Goal: Information Seeking & Learning: Learn about a topic

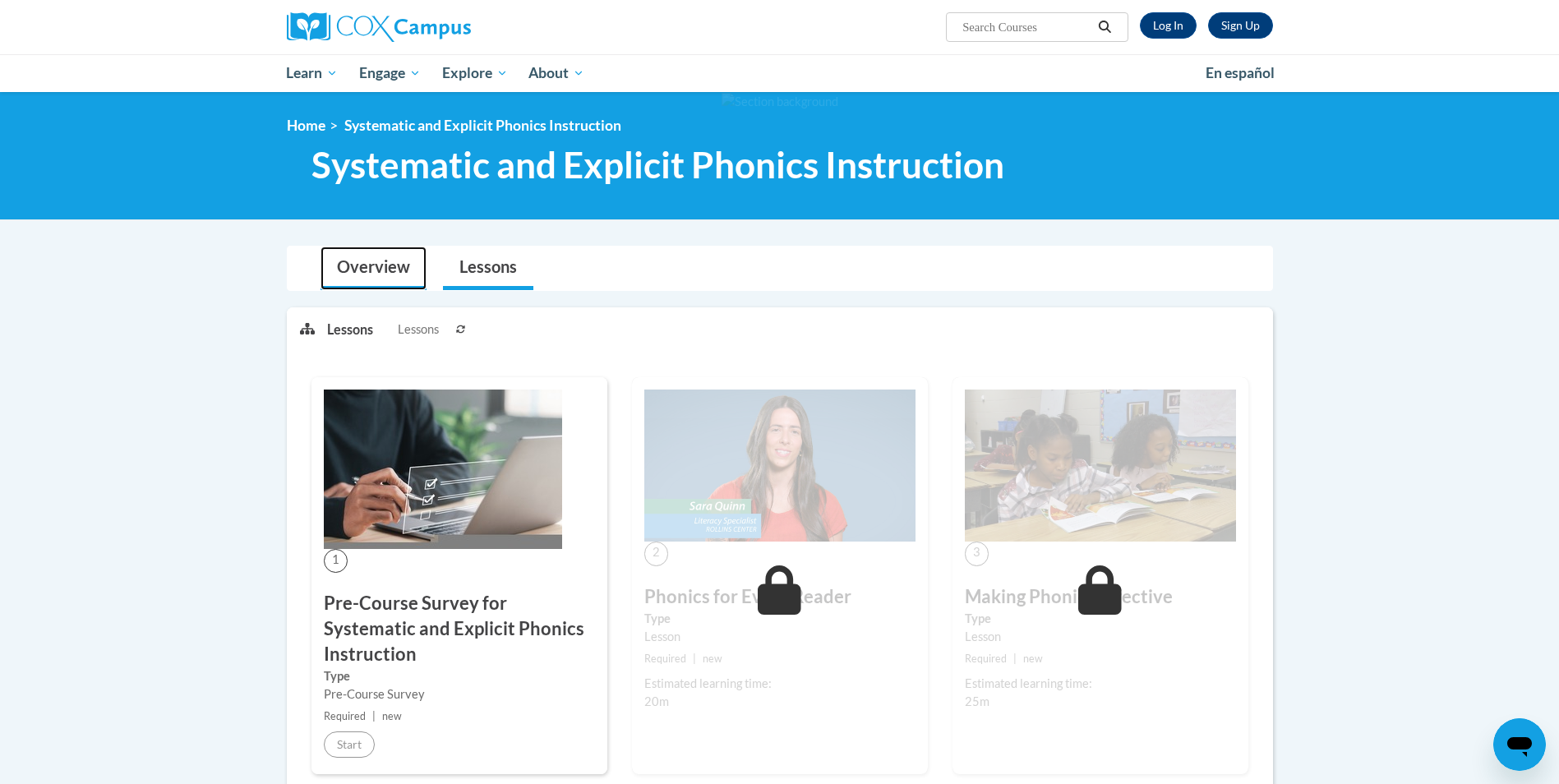
click at [386, 265] on link "Overview" at bounding box center [373, 268] width 106 height 44
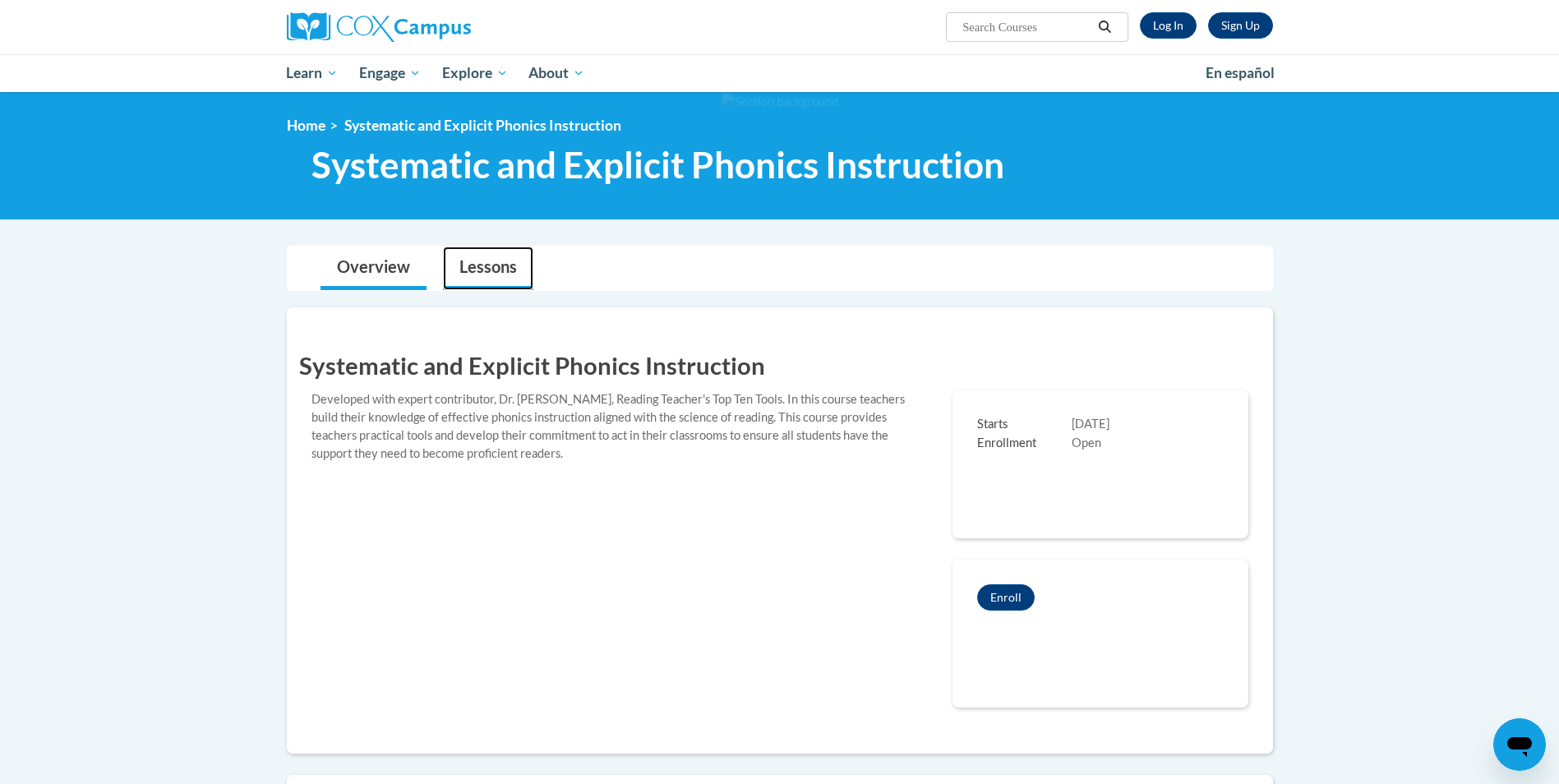
click at [487, 277] on link "Lessons" at bounding box center [487, 268] width 90 height 44
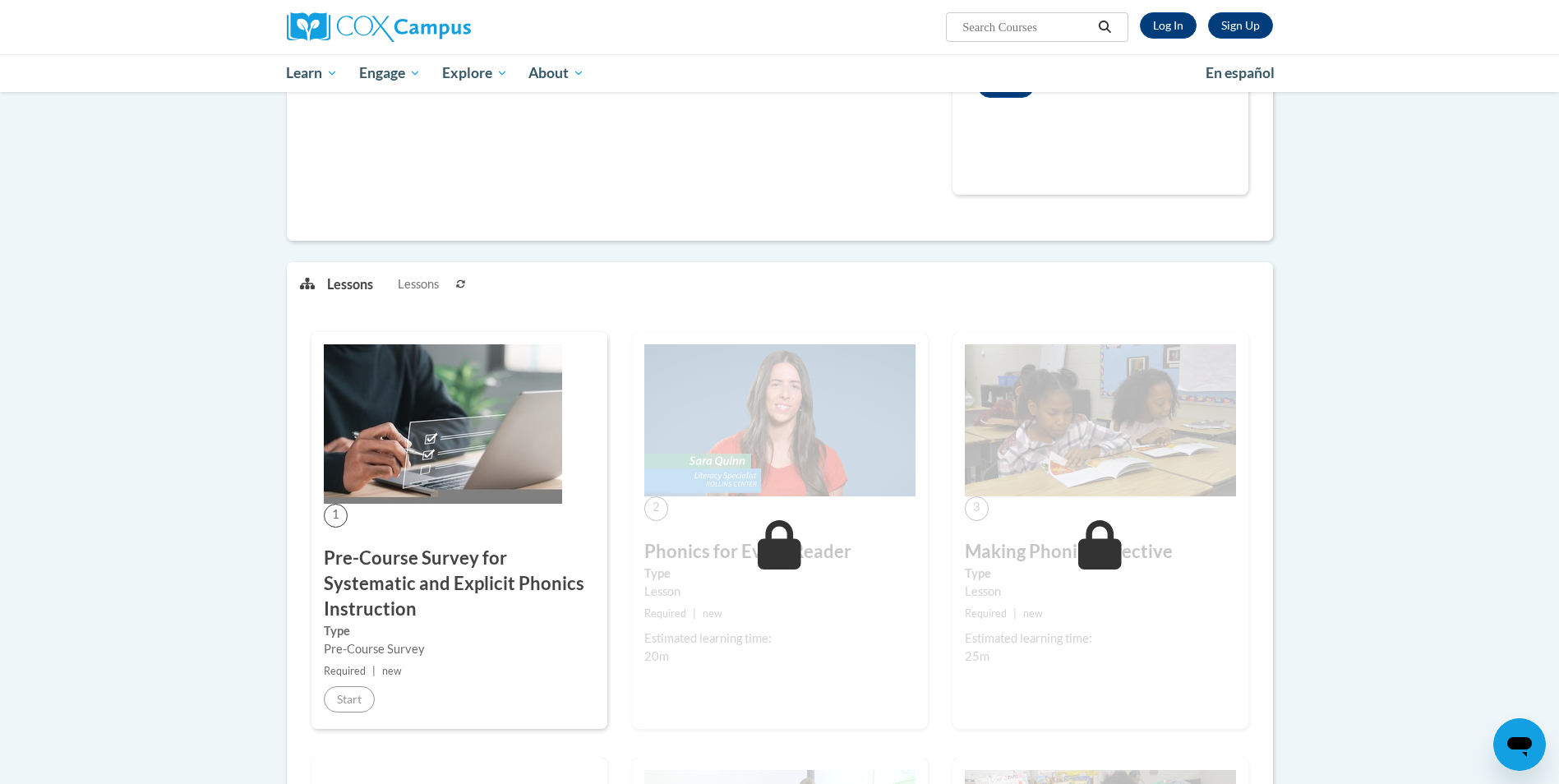
scroll to position [657, 0]
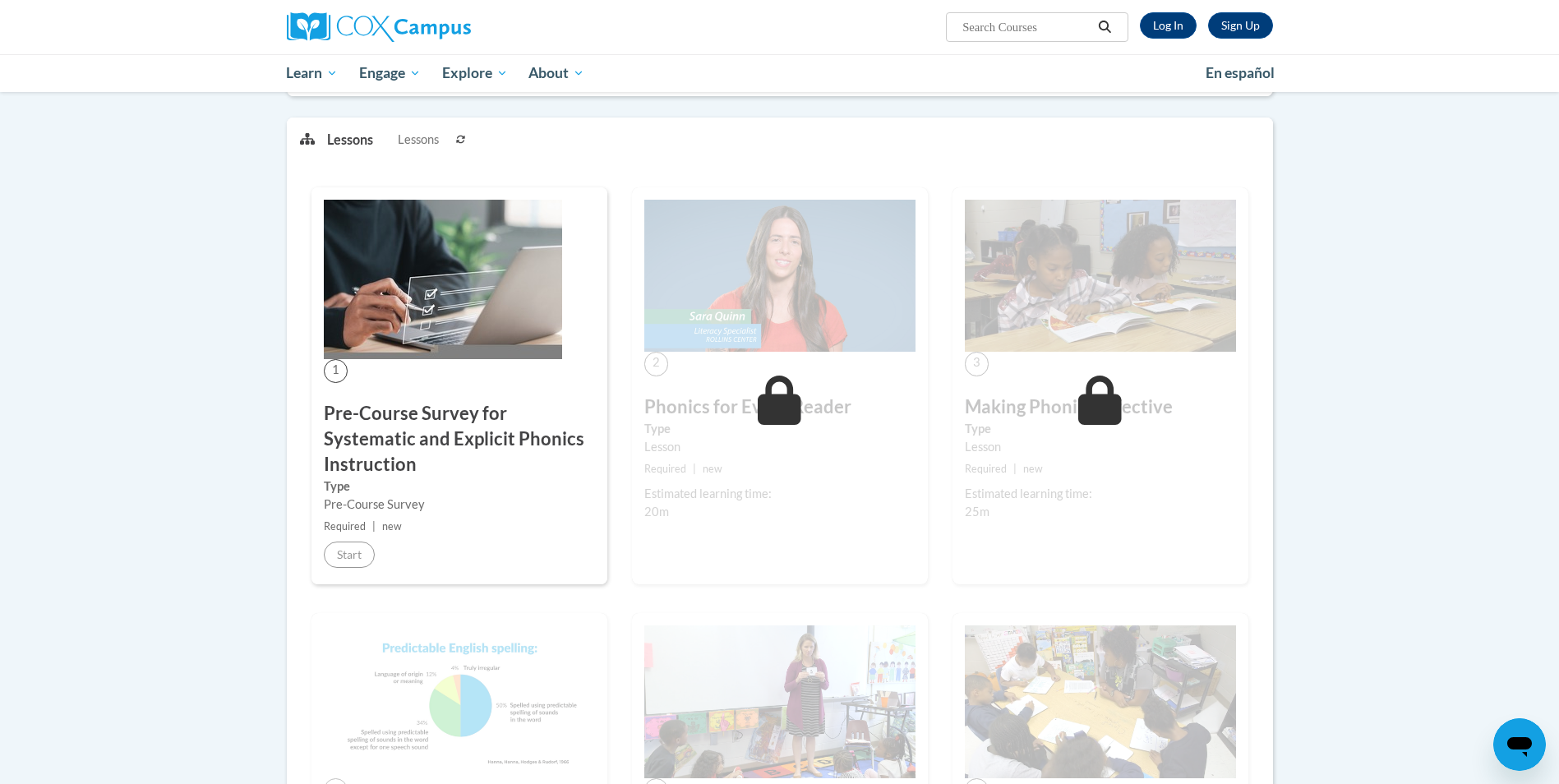
click at [741, 489] on div "Estimated learning time:" at bounding box center [780, 493] width 271 height 18
drag, startPoint x: 874, startPoint y: 457, endPoint x: 886, endPoint y: 452, distance: 13.0
click at [878, 457] on div "2 Phonics for Every Reader Type Lesson Required | new Estimated learning time: …" at bounding box center [780, 385] width 296 height 397
click at [1169, 24] on link "Log In" at bounding box center [1168, 26] width 57 height 27
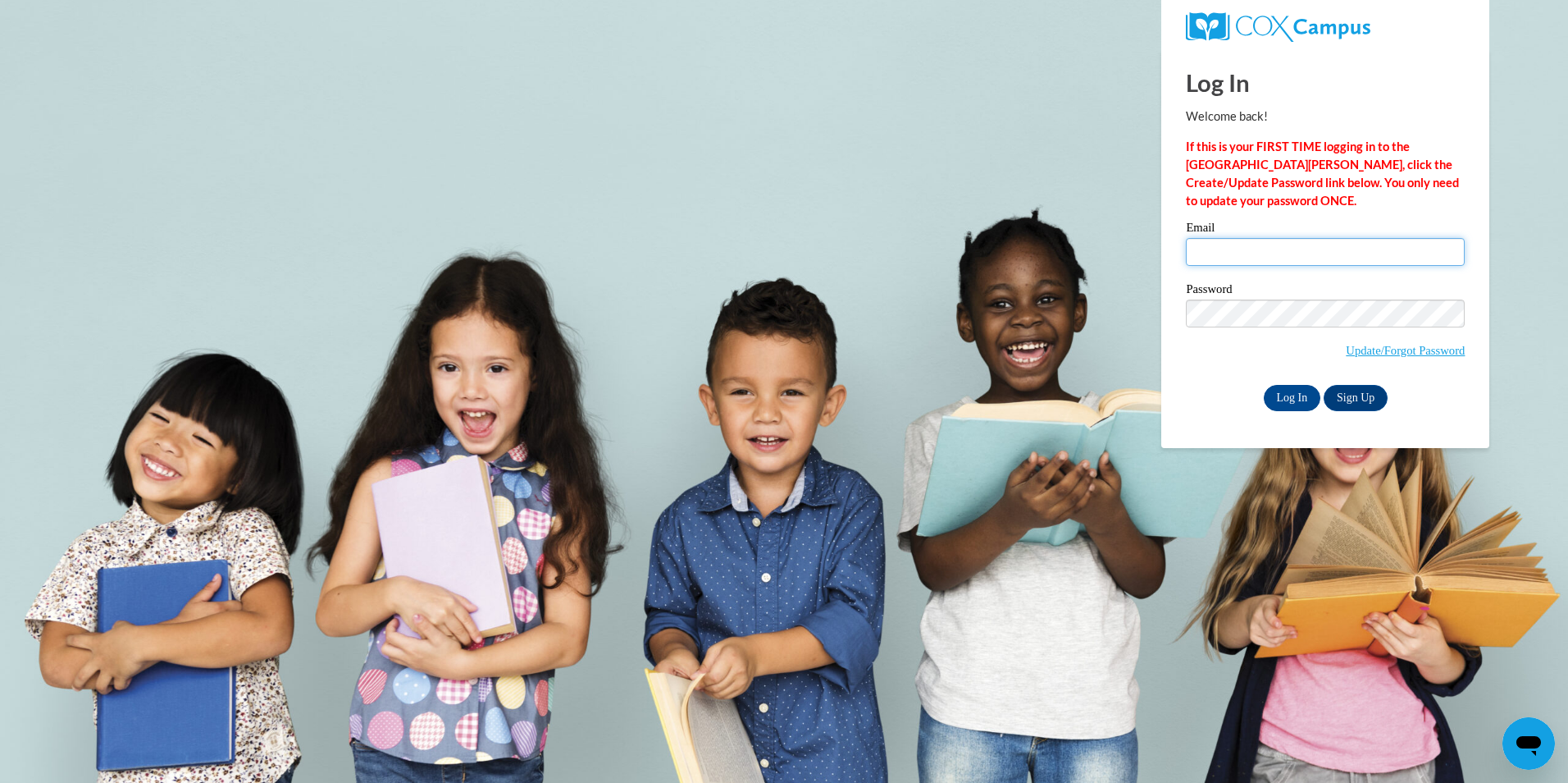
click at [1243, 254] on input "Email" at bounding box center [1325, 251] width 279 height 28
type input "aelmi@student.clayton.edu"
click at [1263, 385] on input "Log In" at bounding box center [1292, 398] width 57 height 27
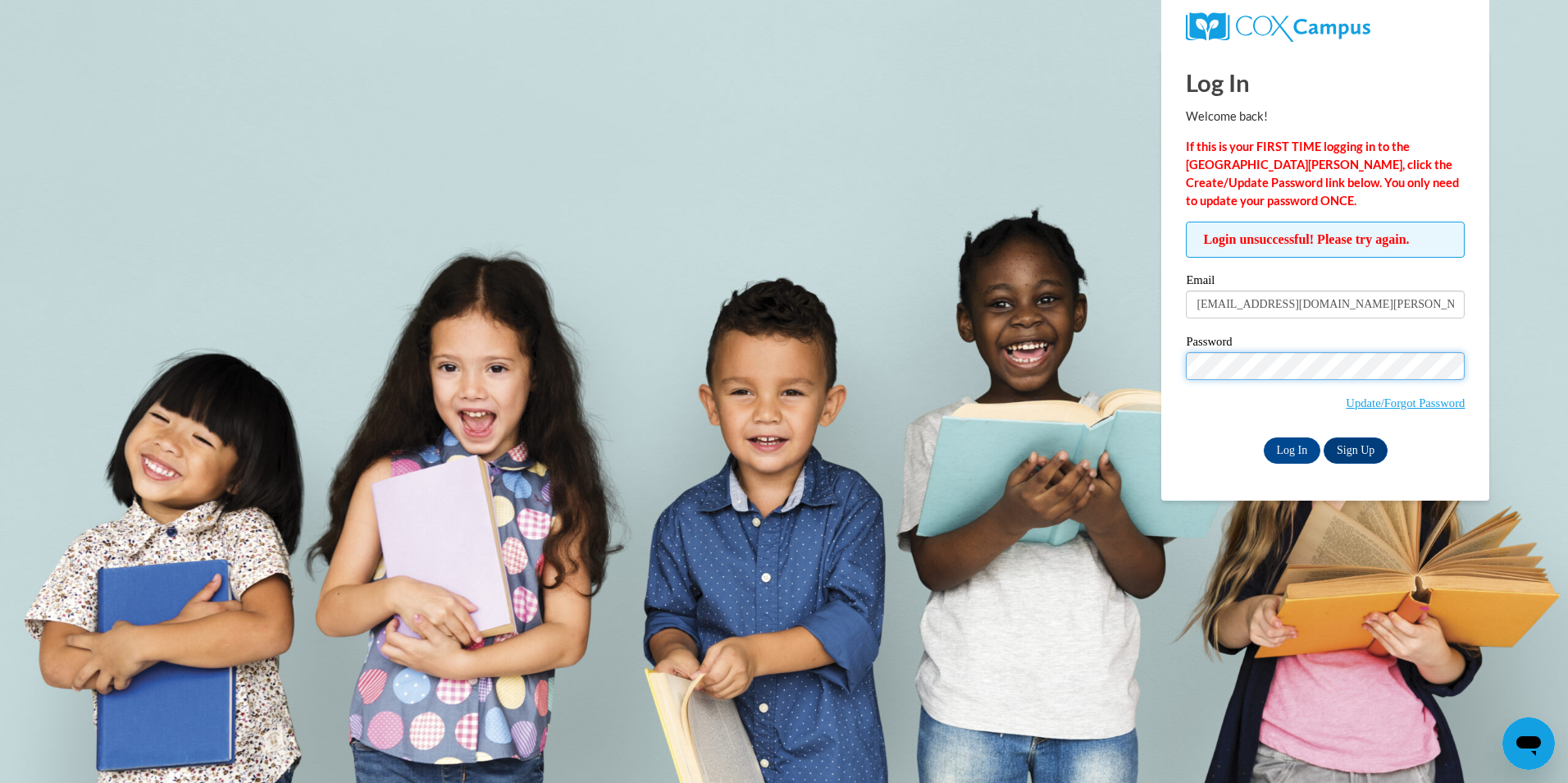
click at [1263, 437] on input "Log In" at bounding box center [1292, 450] width 57 height 27
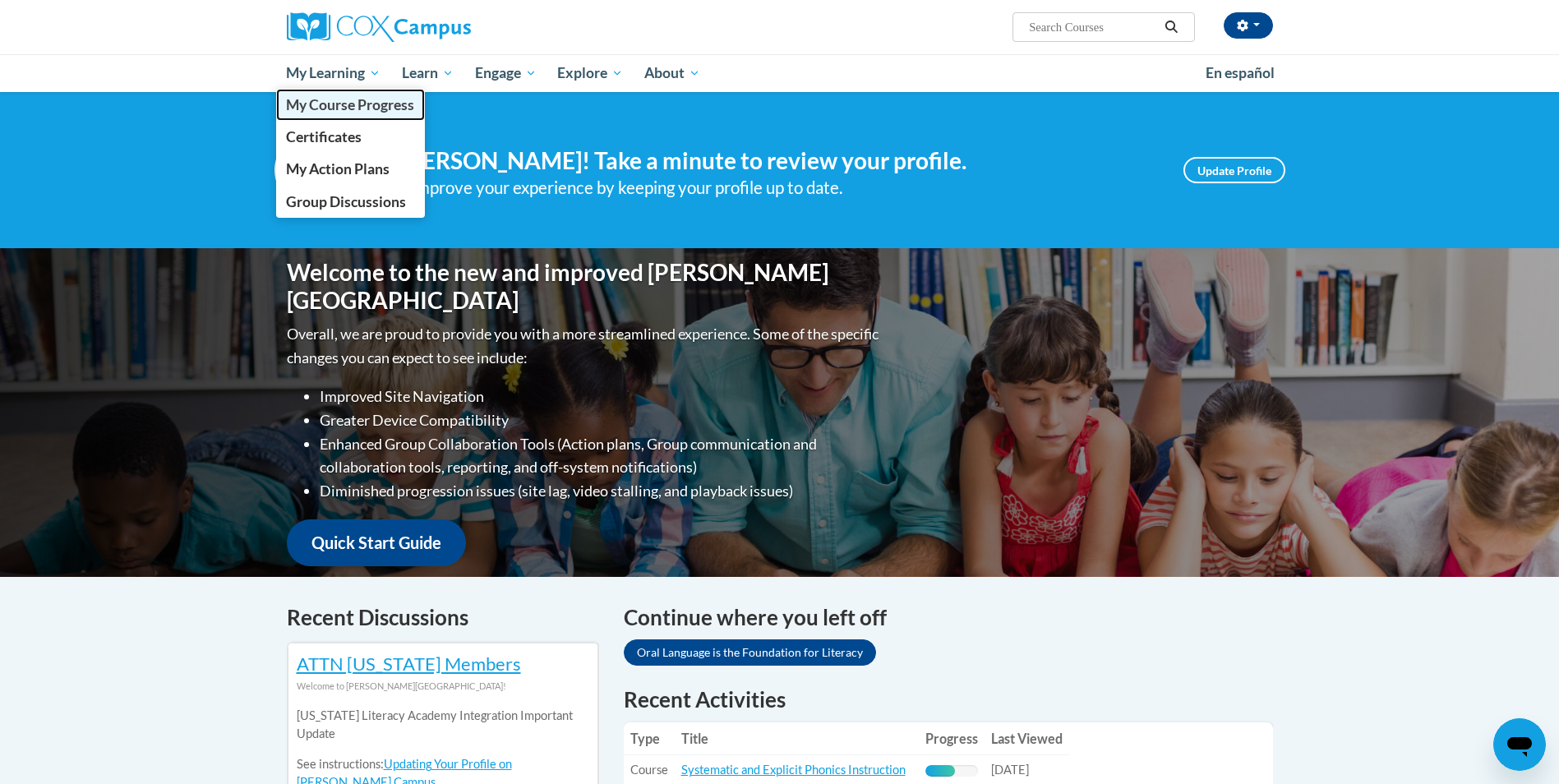
click at [362, 101] on span "My Course Progress" at bounding box center [349, 105] width 128 height 17
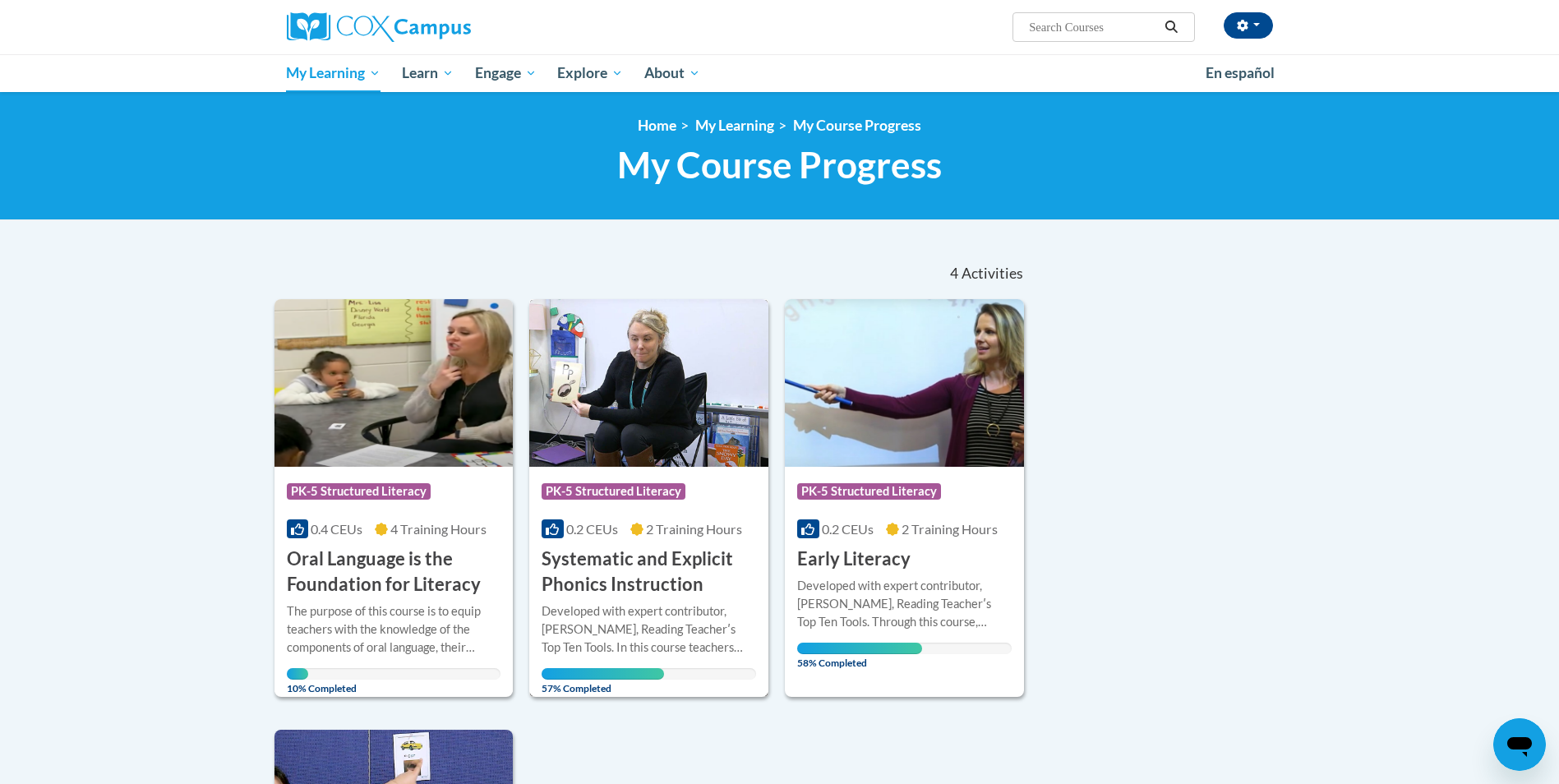
click at [641, 559] on h3 "Systematic and Explicit Phonics Instruction" at bounding box center [648, 572] width 214 height 51
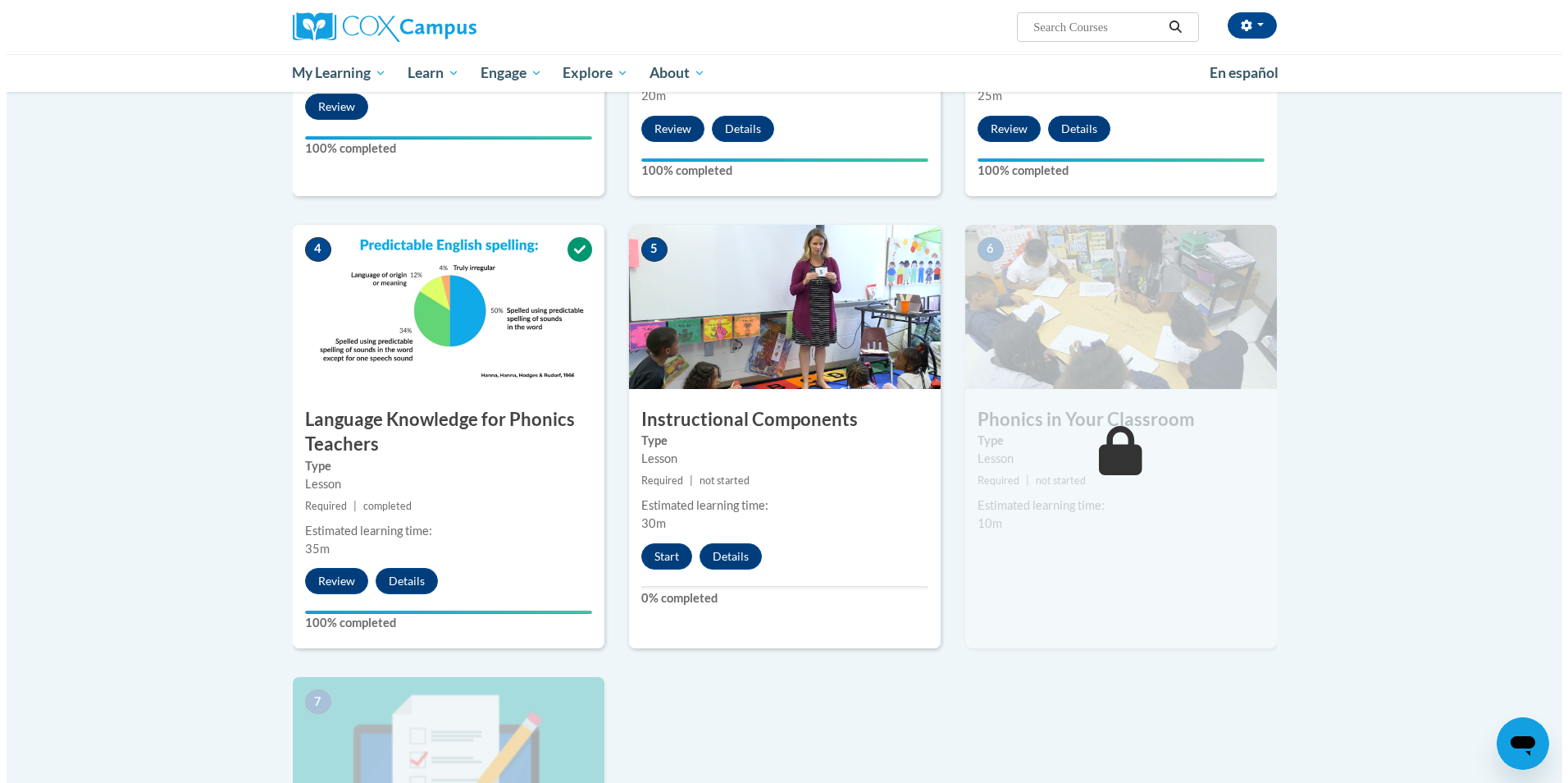
scroll to position [574, 0]
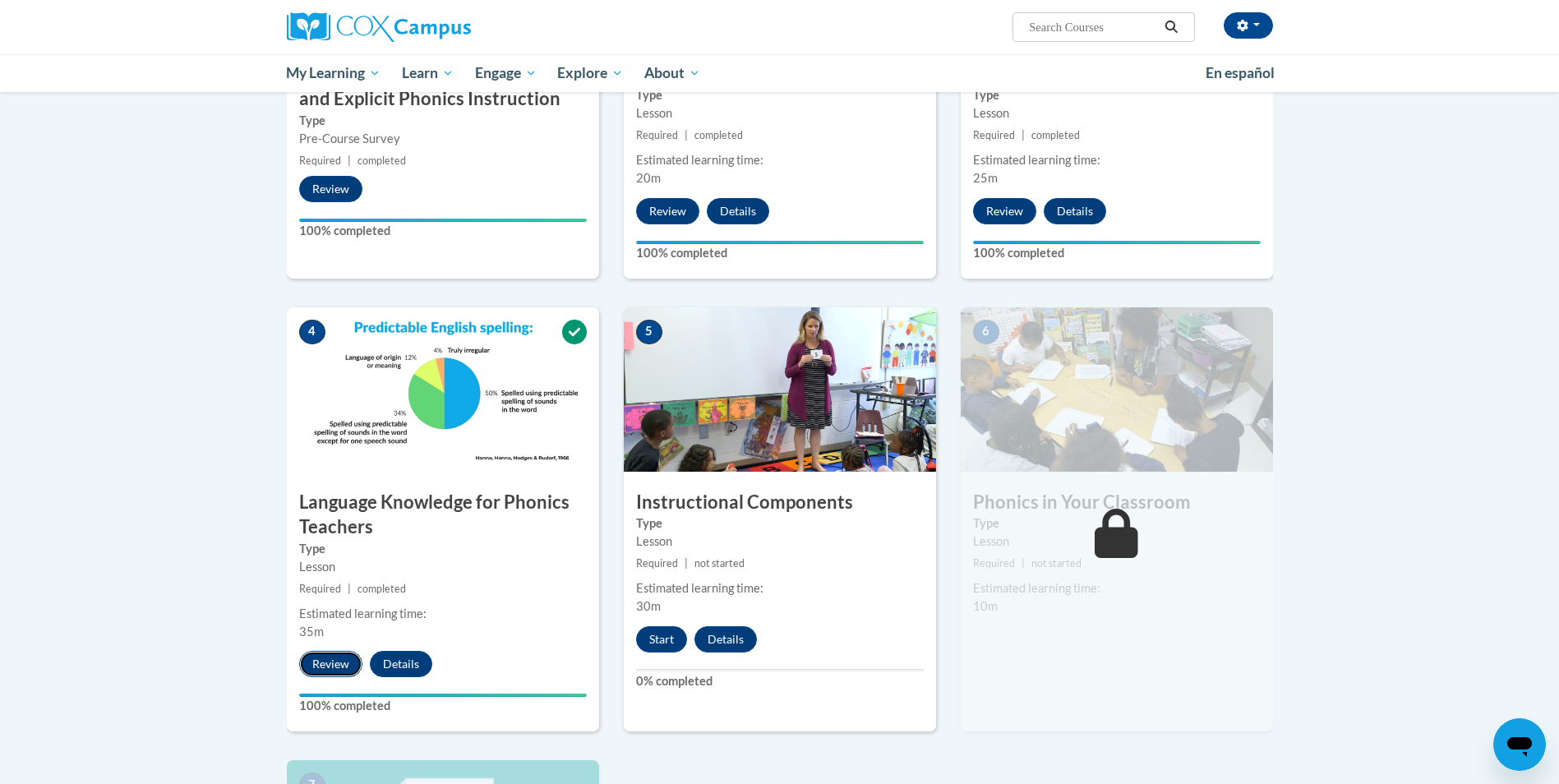
click at [345, 663] on button "Review" at bounding box center [330, 664] width 63 height 27
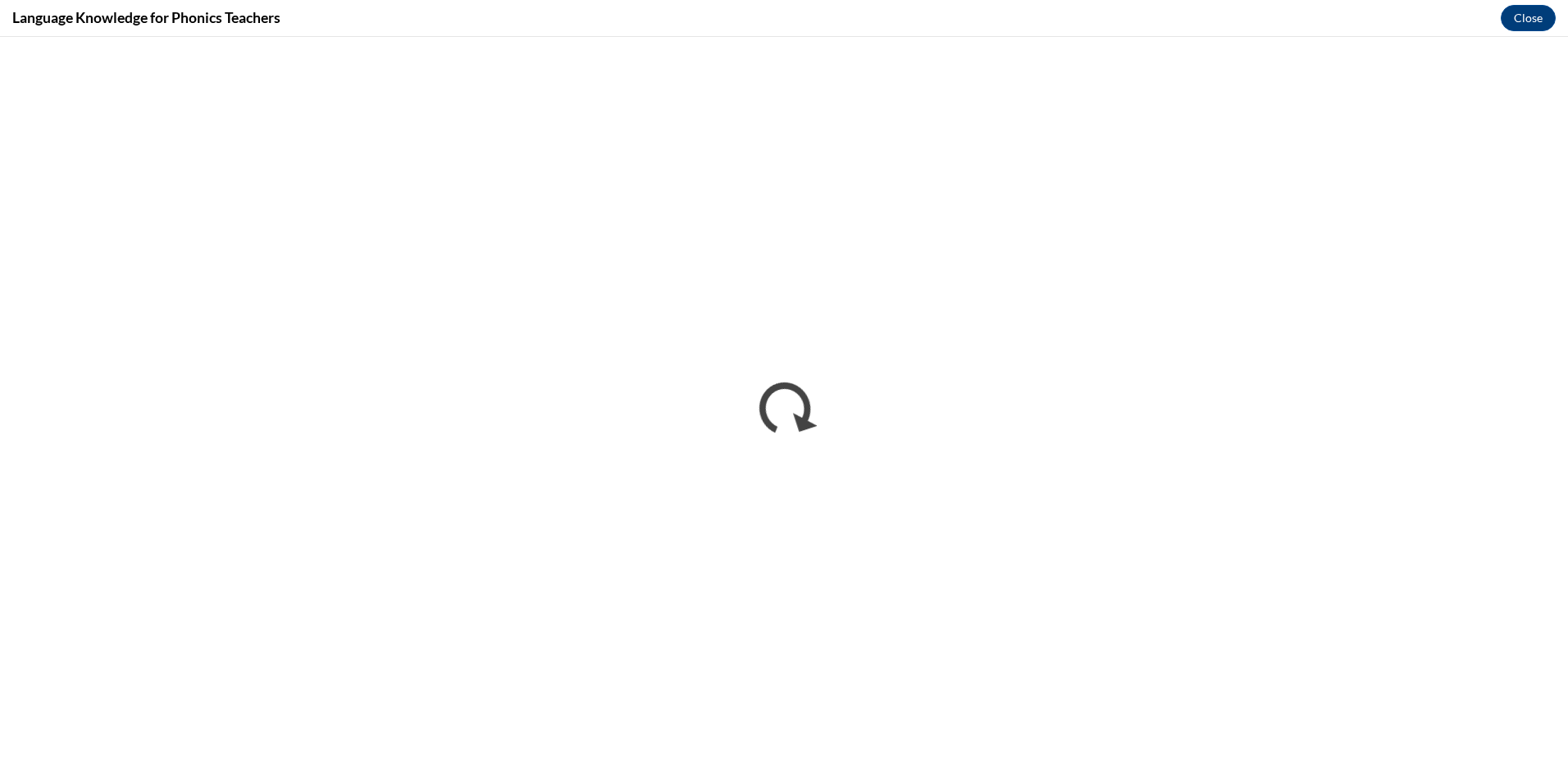
scroll to position [0, 0]
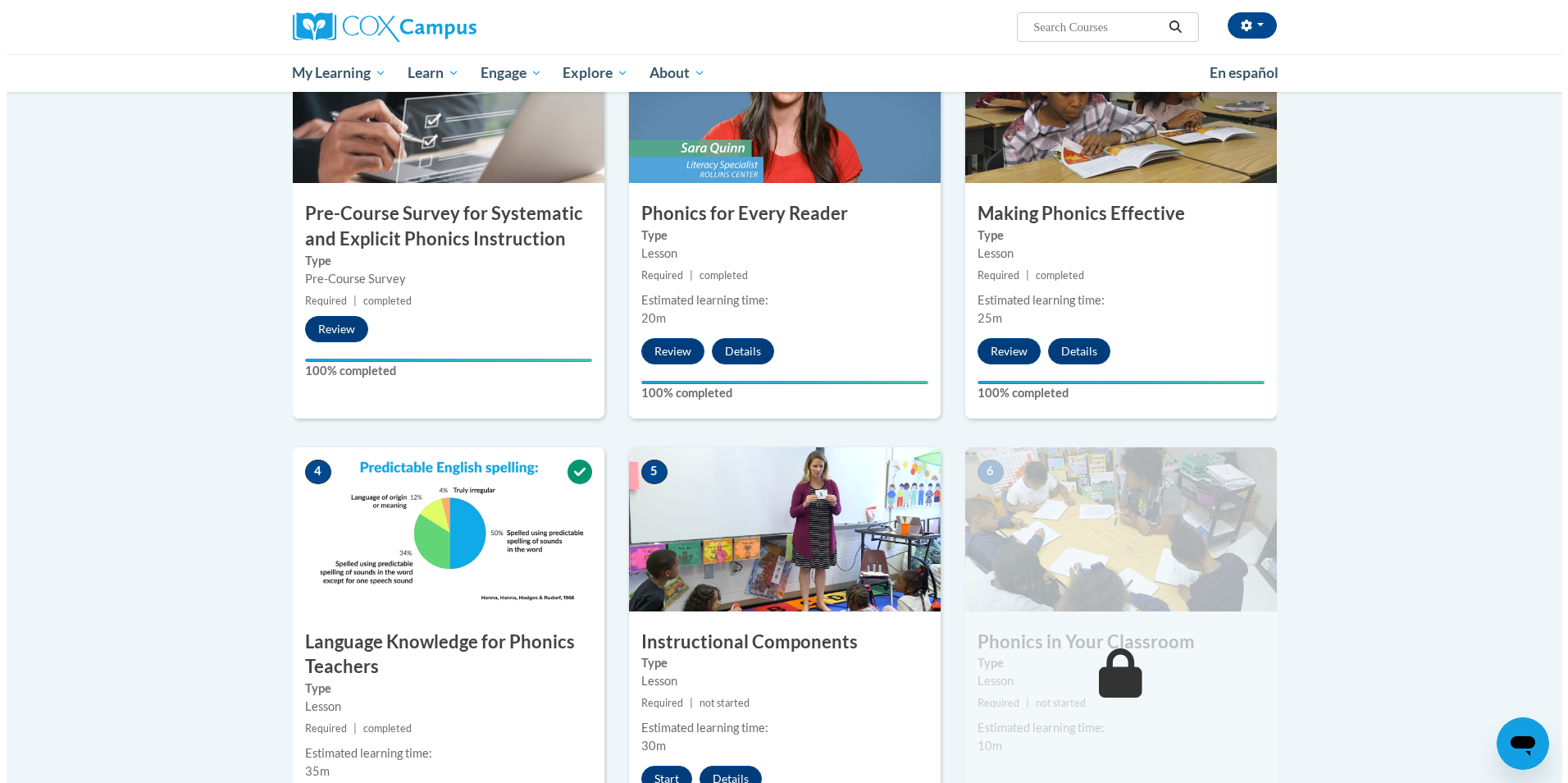
scroll to position [574, 0]
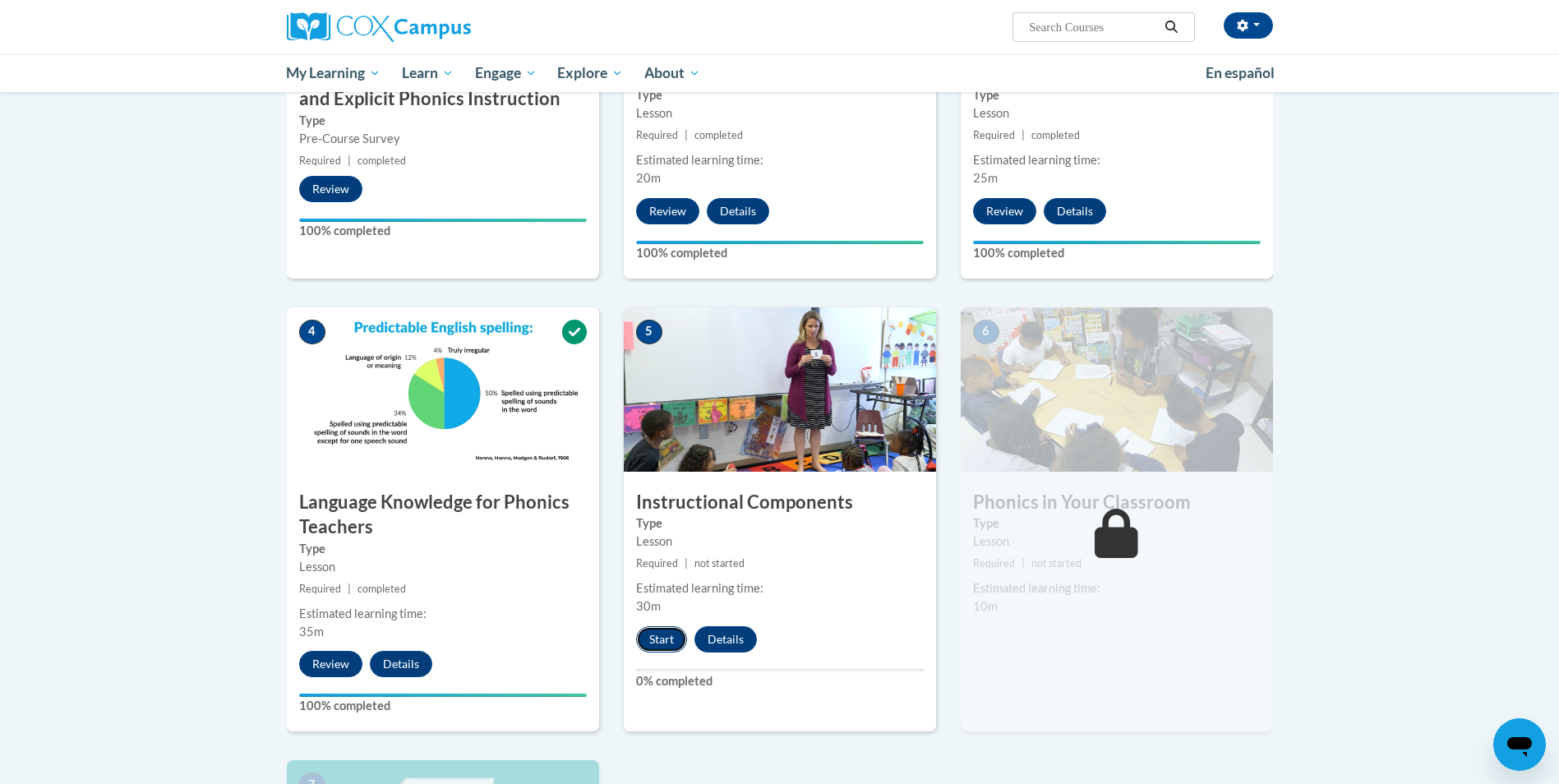
click at [670, 637] on button "Start" at bounding box center [661, 639] width 51 height 27
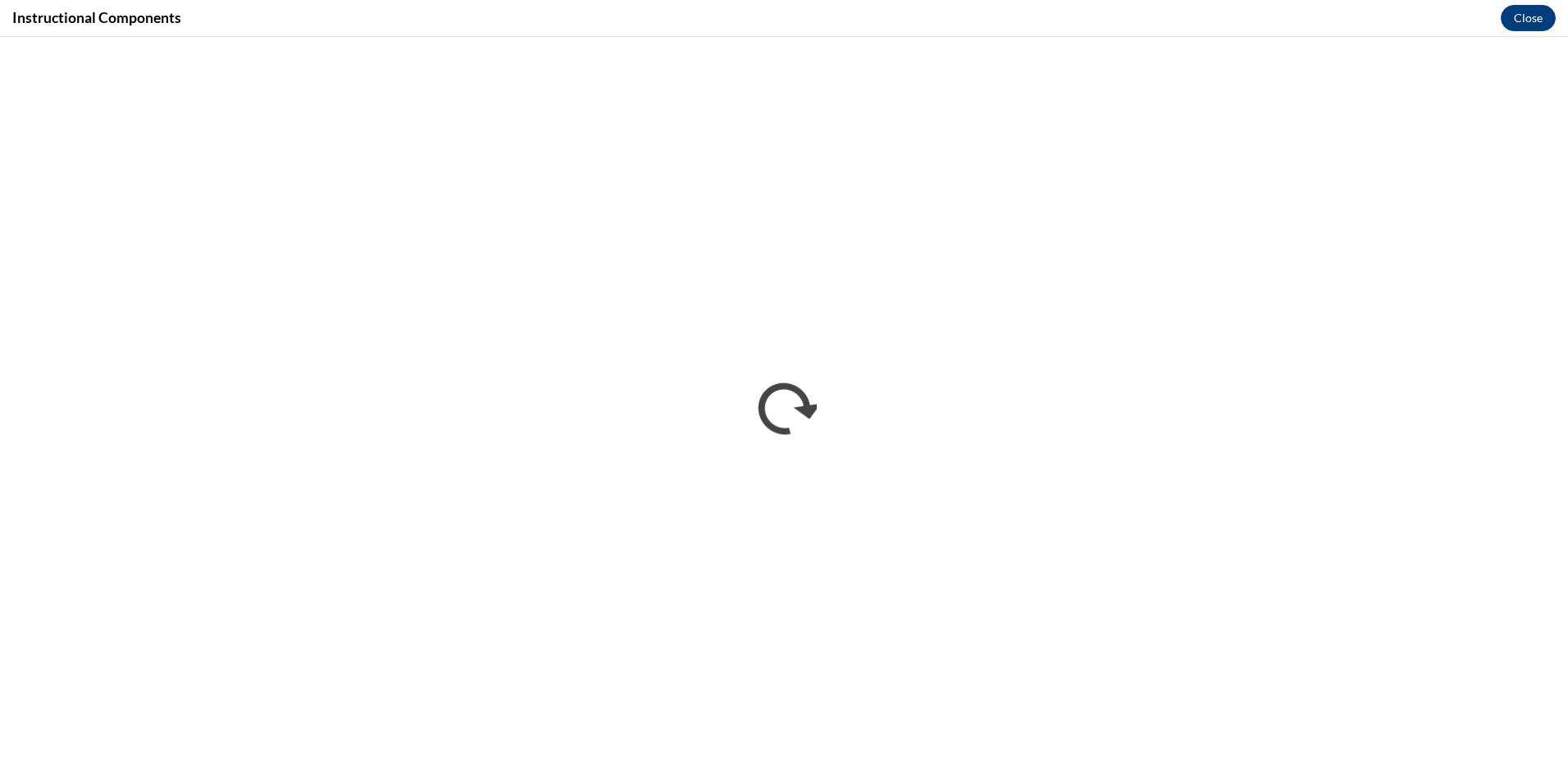
scroll to position [0, 0]
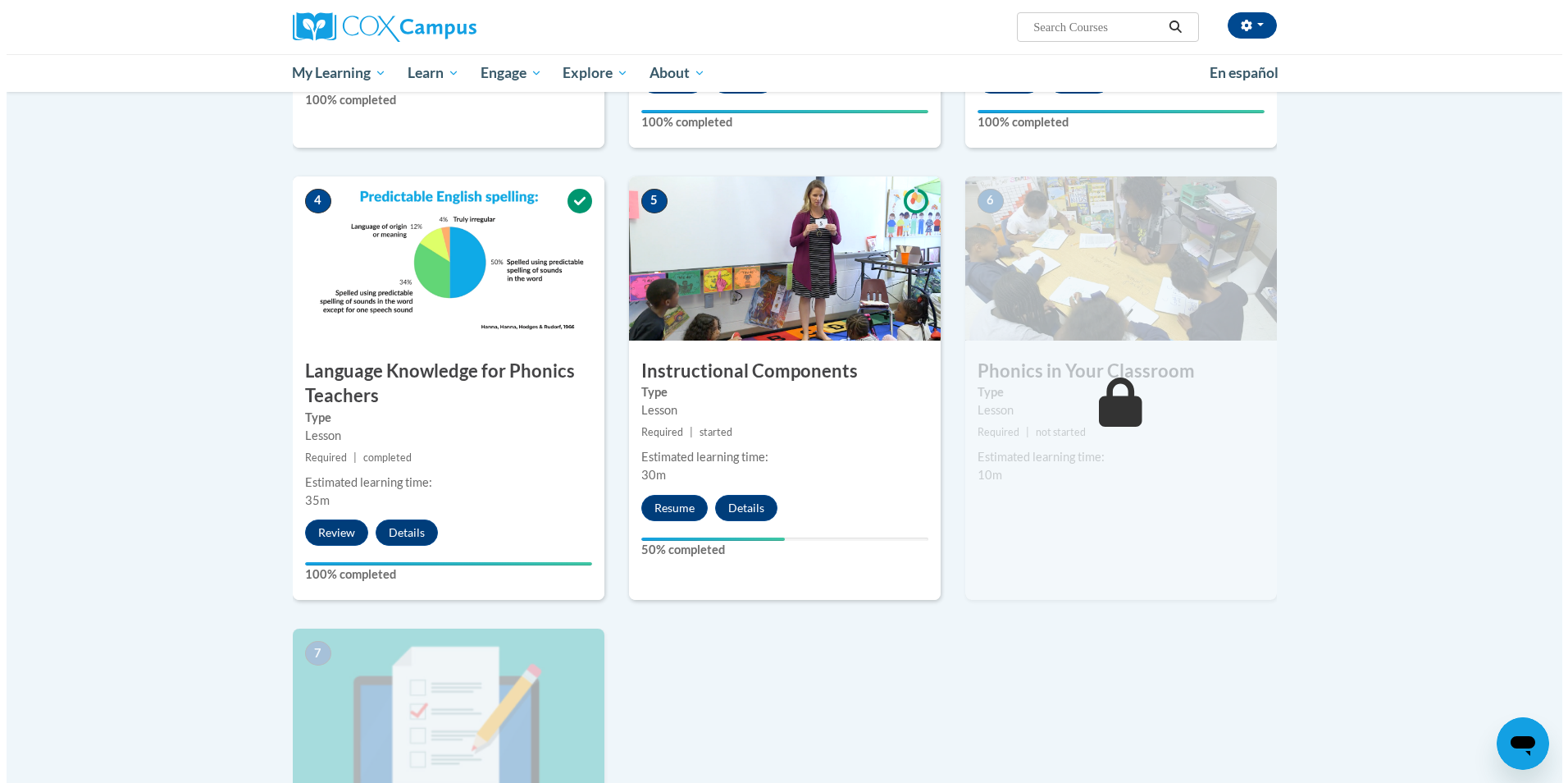
scroll to position [738, 0]
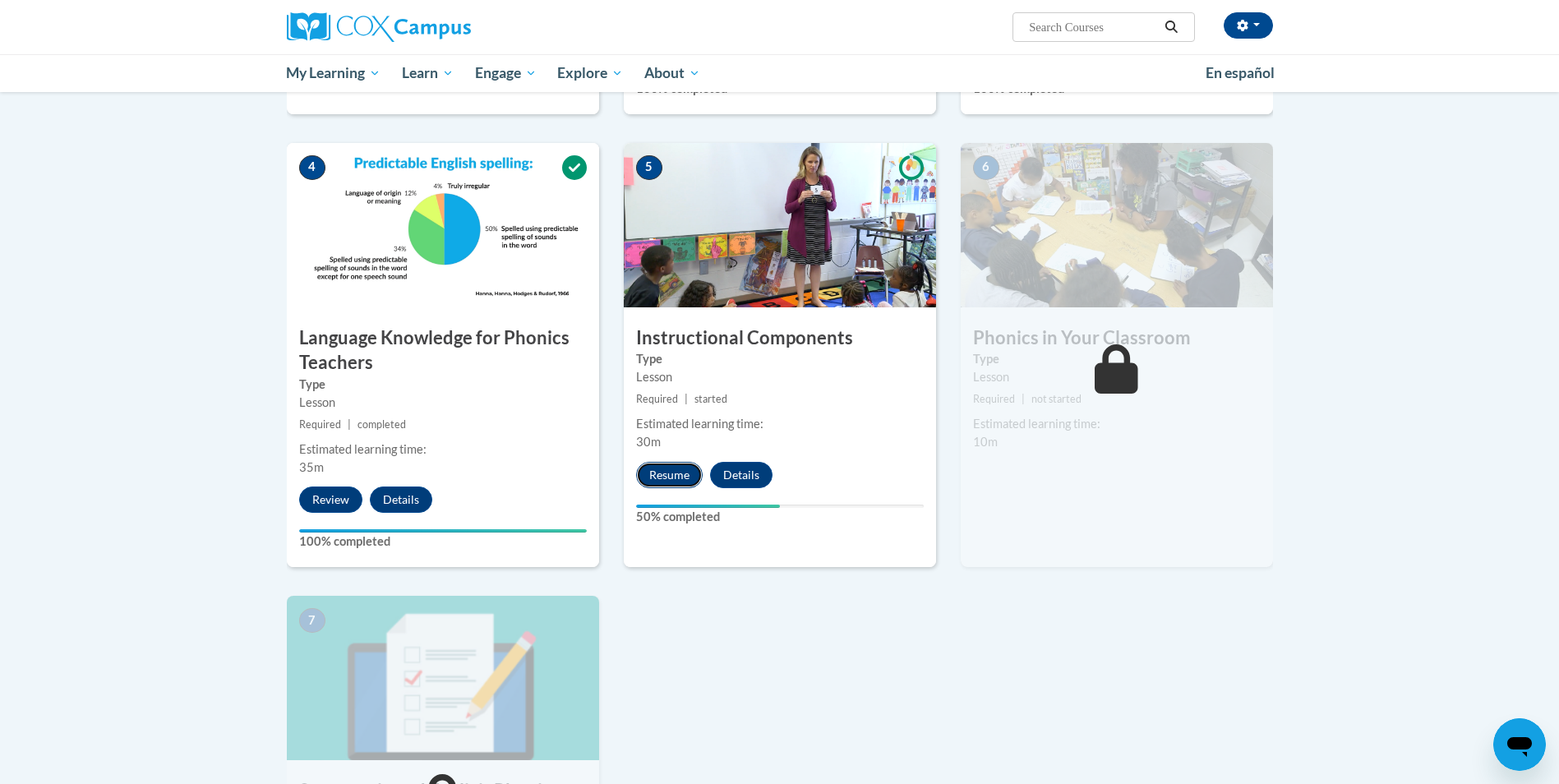
click at [688, 482] on button "Resume" at bounding box center [669, 475] width 67 height 27
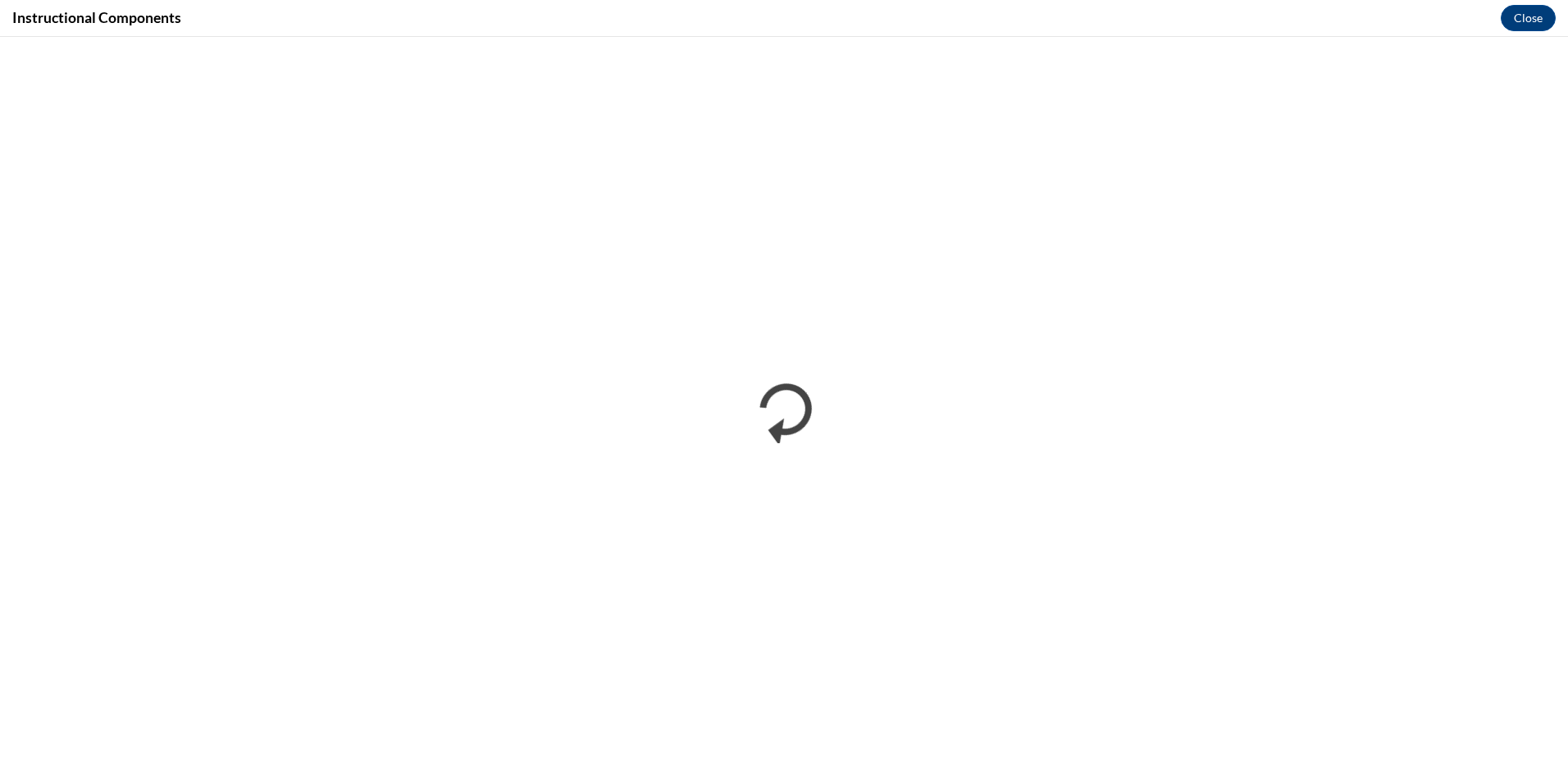
scroll to position [0, 0]
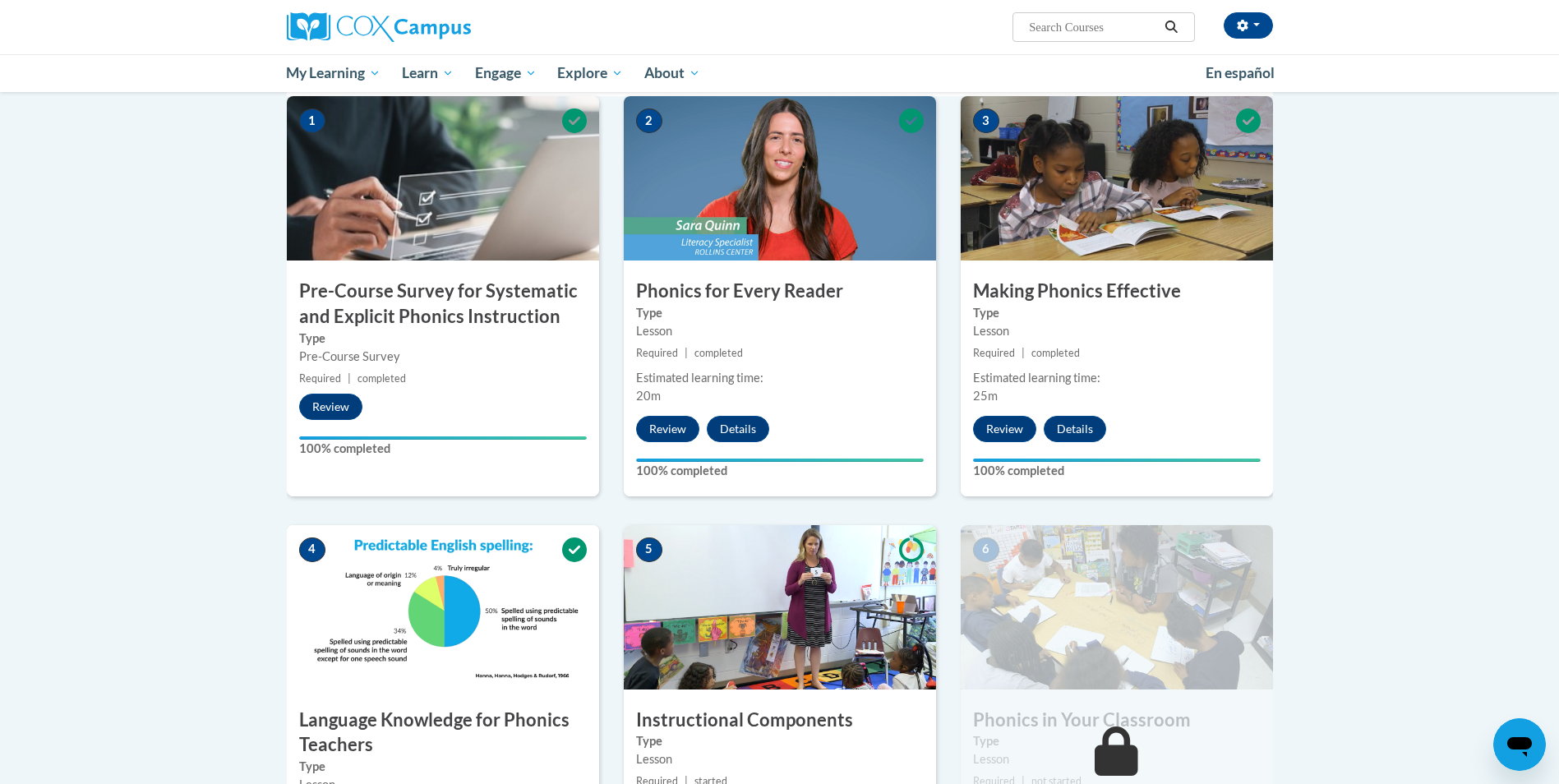
scroll to position [328, 0]
